Goal: Transaction & Acquisition: Book appointment/travel/reservation

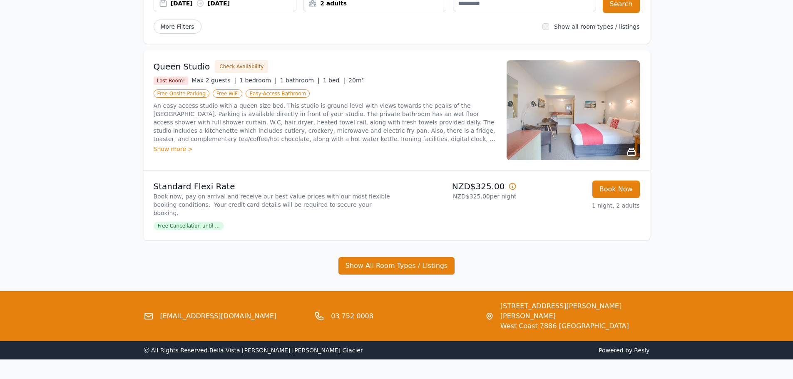
scroll to position [93, 0]
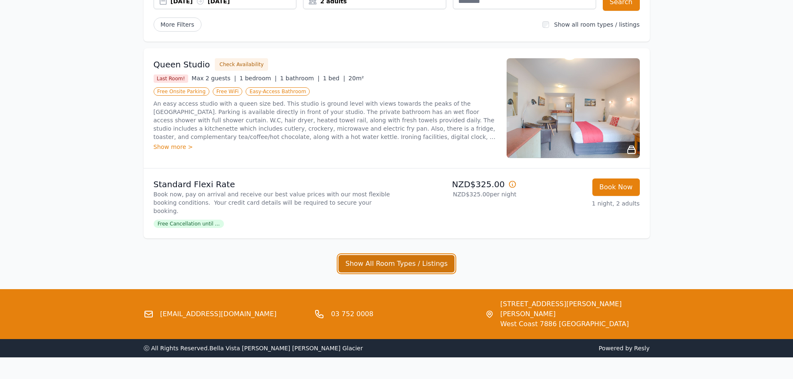
click at [380, 256] on button "Show All Room Types / Listings" at bounding box center [396, 263] width 117 height 17
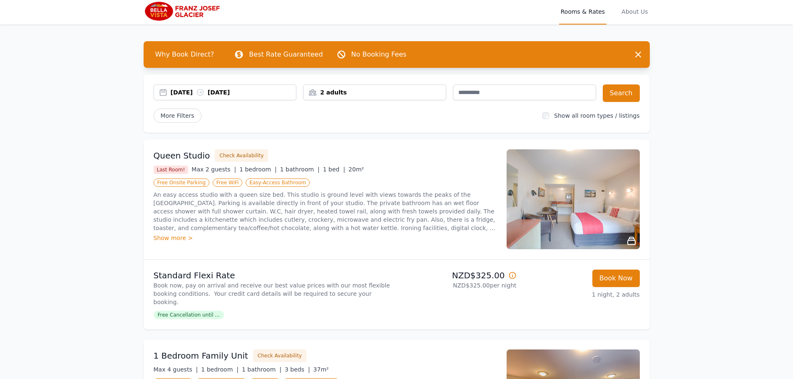
scroll to position [0, 0]
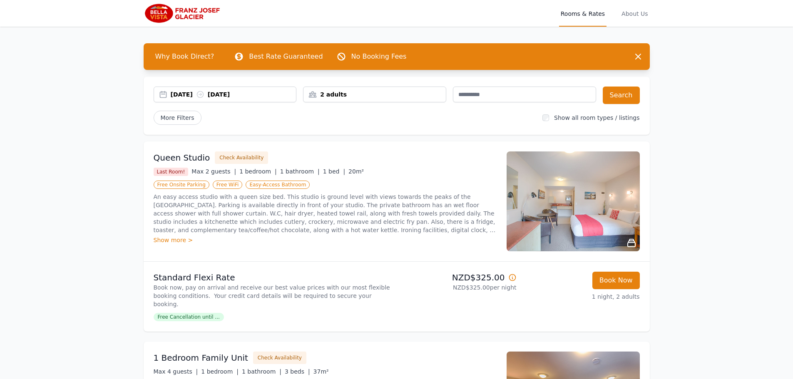
click at [182, 98] on div "[DATE] [DATE]" at bounding box center [234, 94] width 126 height 8
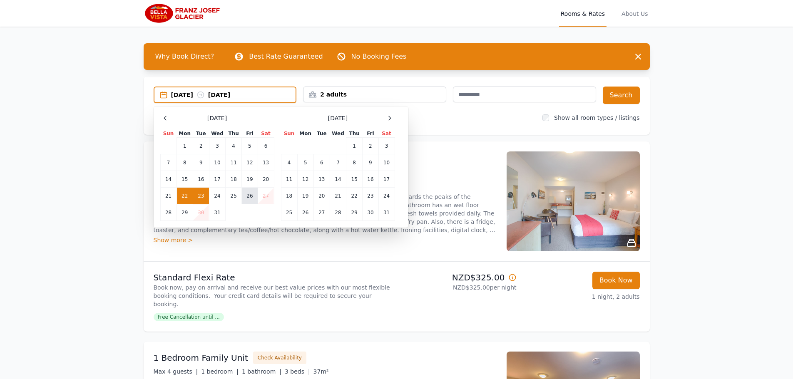
click at [252, 195] on td "26" at bounding box center [250, 196] width 16 height 17
click at [262, 194] on td "27" at bounding box center [266, 196] width 16 height 17
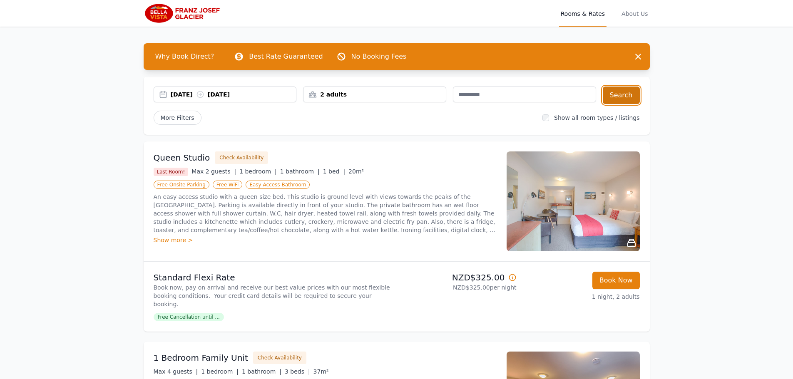
click at [629, 102] on button "Search" at bounding box center [621, 95] width 37 height 17
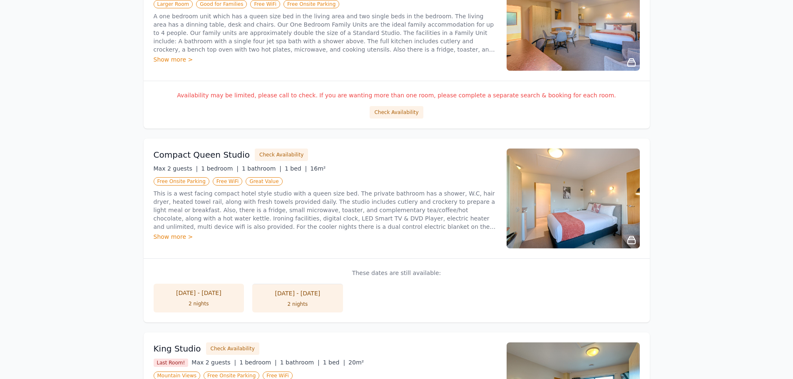
scroll to position [42, 0]
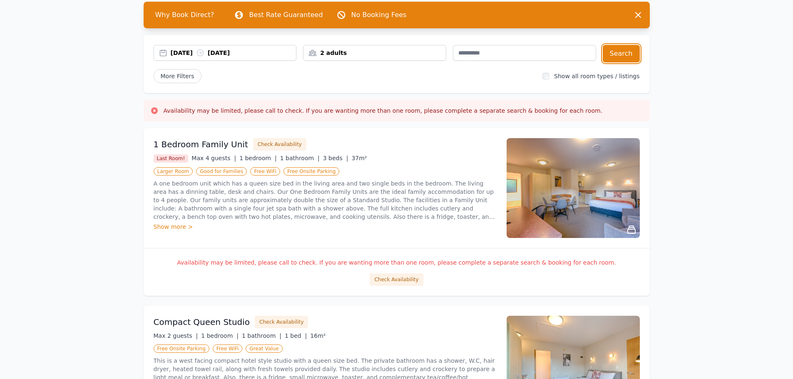
click at [186, 57] on div "[DATE] [DATE]" at bounding box center [225, 53] width 143 height 16
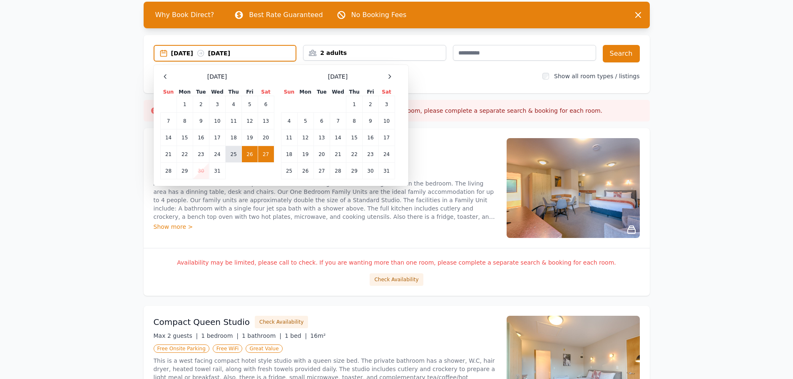
click at [234, 156] on td "25" at bounding box center [234, 154] width 16 height 17
click at [247, 153] on td "26" at bounding box center [250, 154] width 16 height 17
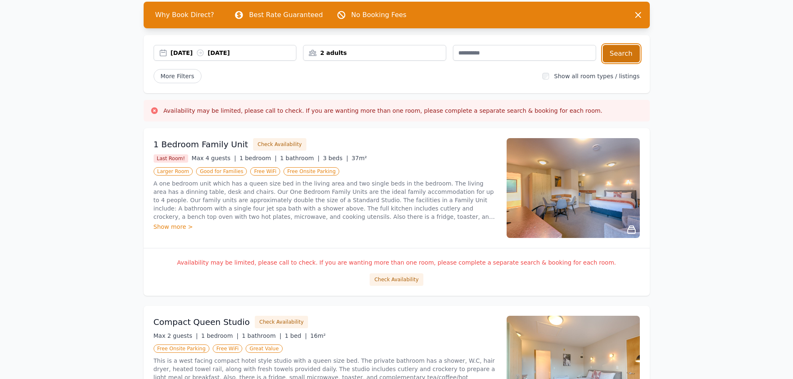
click at [618, 55] on button "Search" at bounding box center [621, 53] width 37 height 17
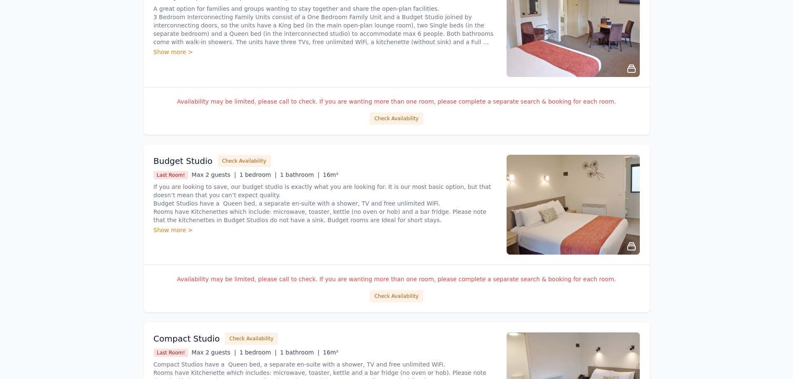
scroll to position [666, 0]
